Goal: Transaction & Acquisition: Purchase product/service

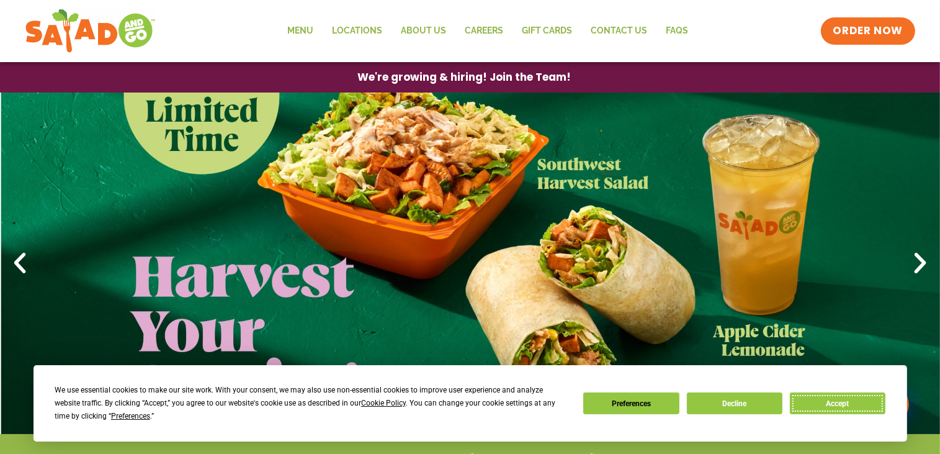
click at [846, 400] on button "Accept" at bounding box center [838, 403] width 96 height 22
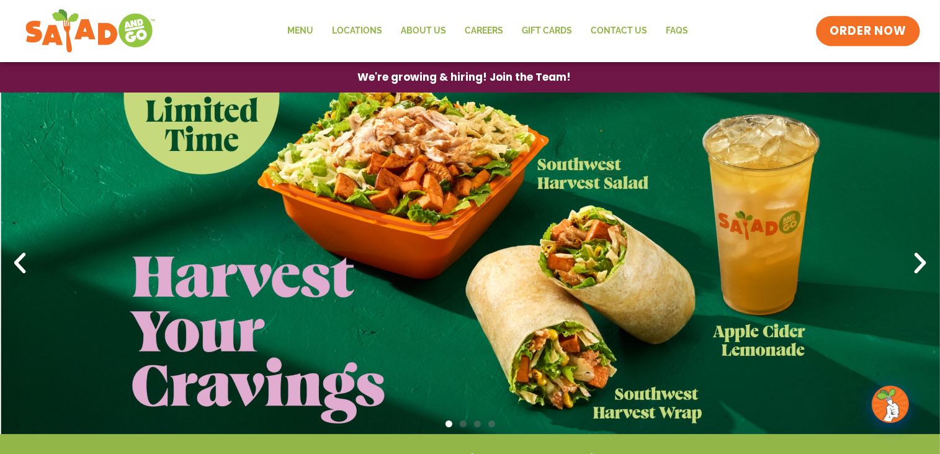
click at [867, 23] on span "ORDER NOW" at bounding box center [868, 31] width 77 height 16
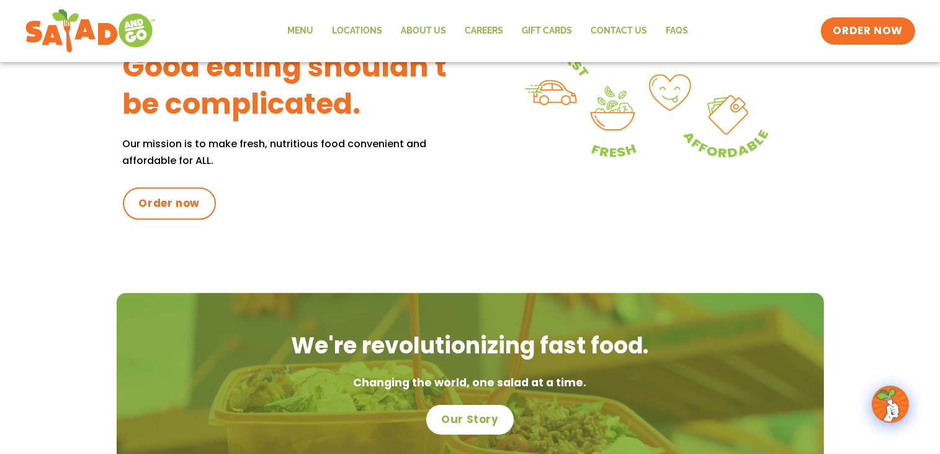
scroll to position [434, 0]
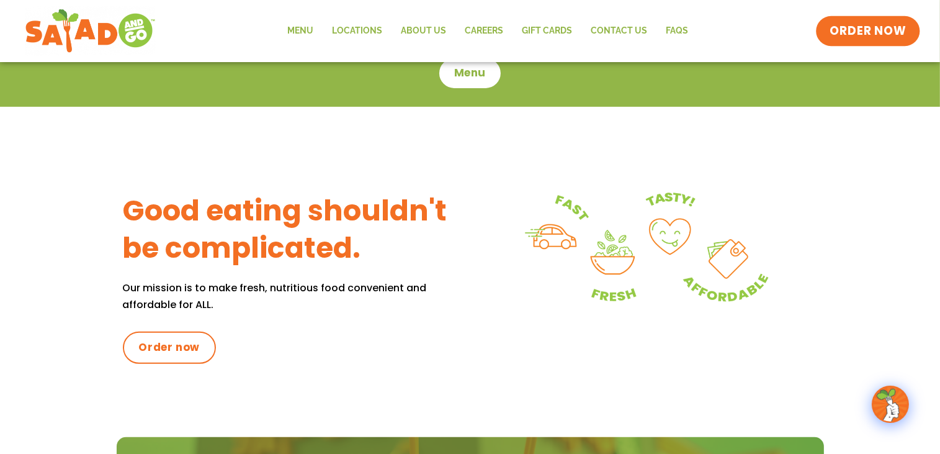
click at [864, 34] on span "ORDER NOW" at bounding box center [868, 31] width 77 height 16
